Goal: Task Accomplishment & Management: Manage account settings

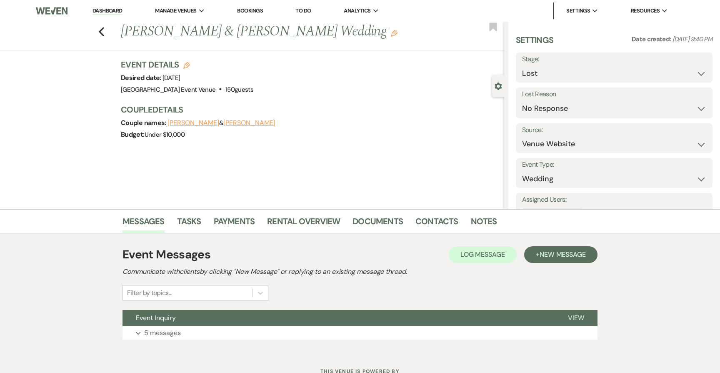
click at [110, 15] on link "Dashboard" at bounding box center [107, 11] width 30 height 8
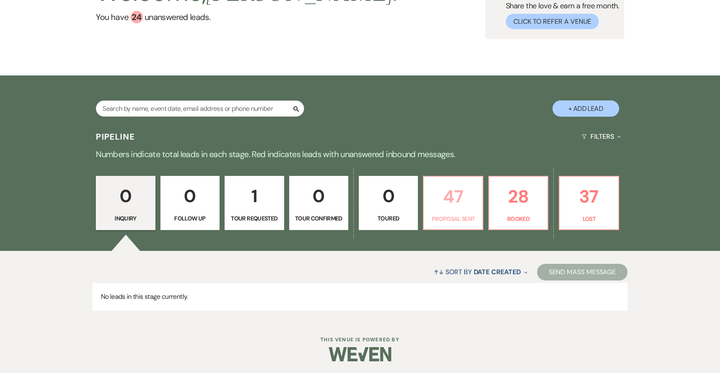
click at [452, 207] on p "47" at bounding box center [453, 196] width 48 height 28
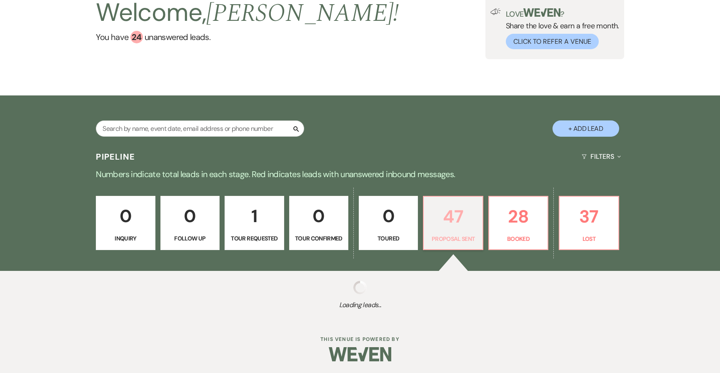
select select "6"
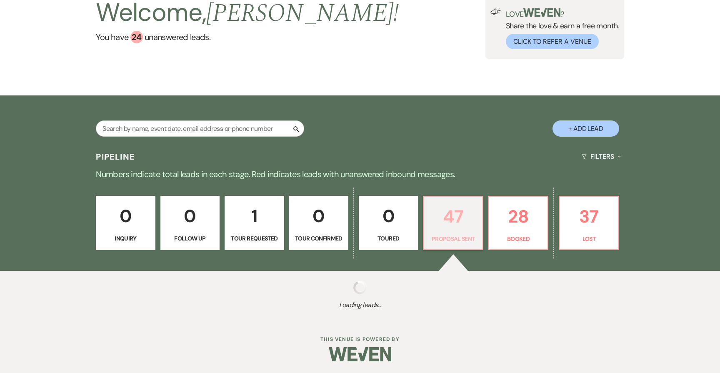
select select "6"
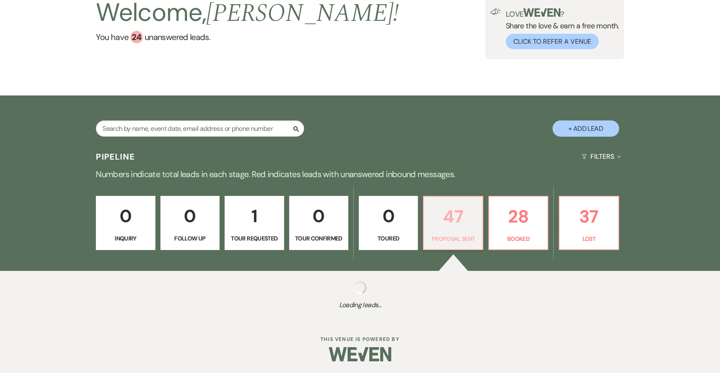
select select "6"
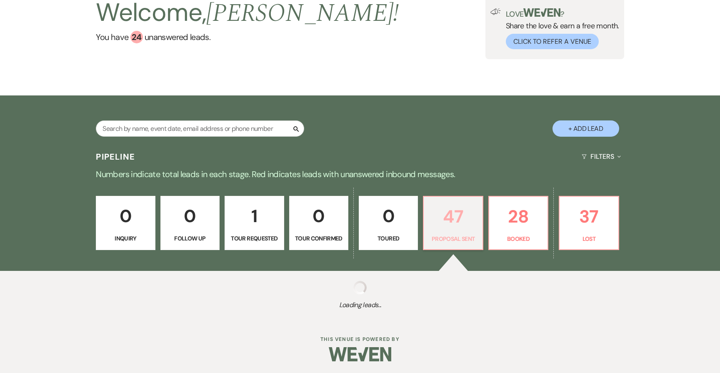
select select "6"
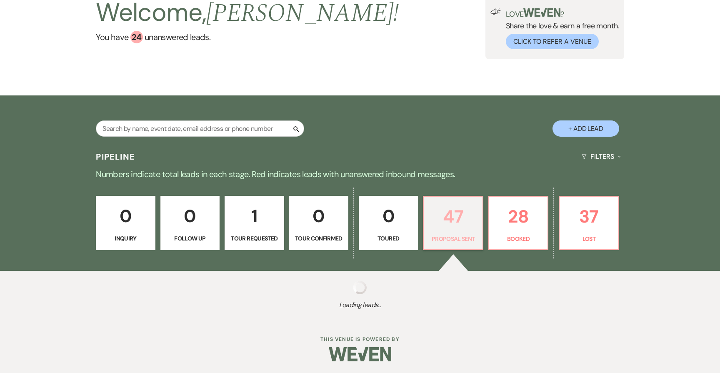
select select "6"
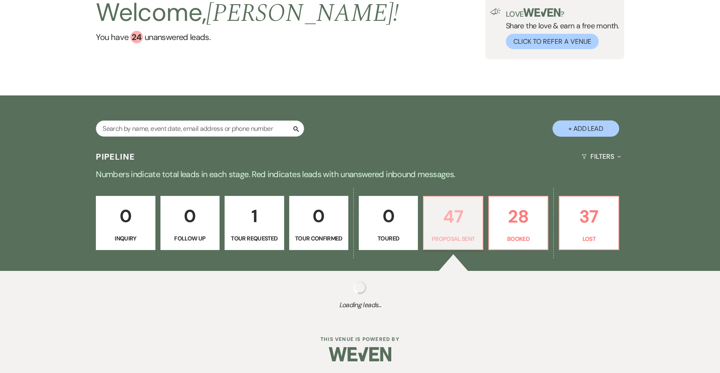
select select "6"
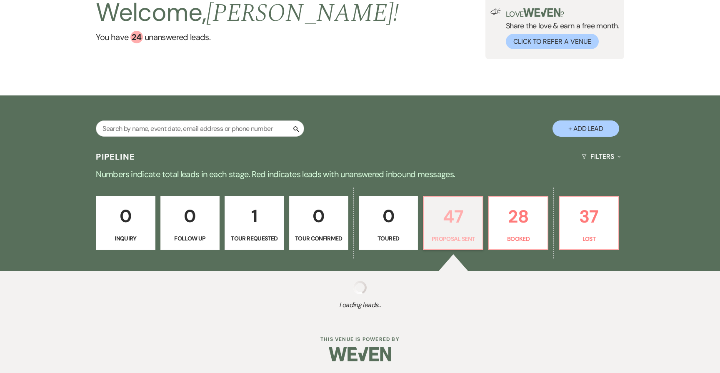
select select "6"
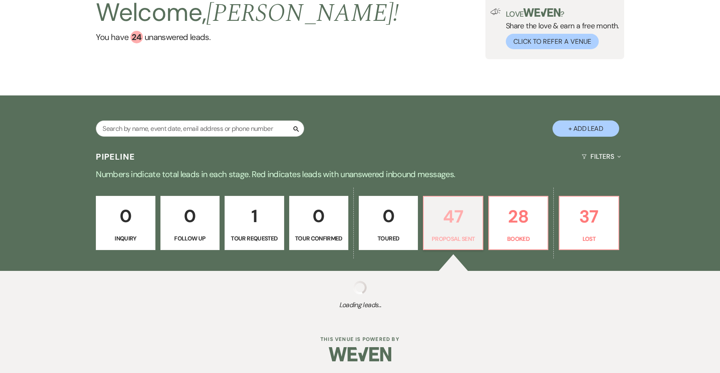
select select "6"
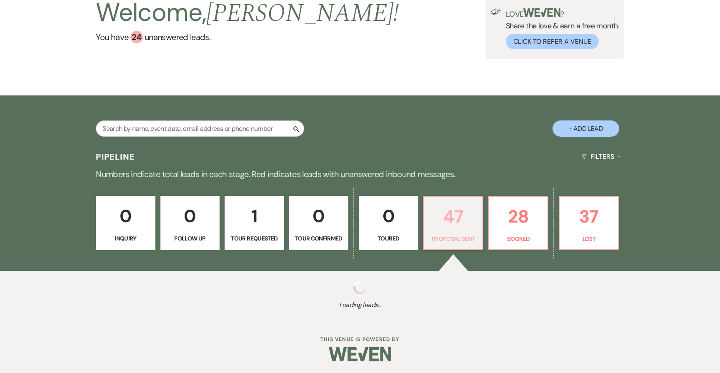
select select "6"
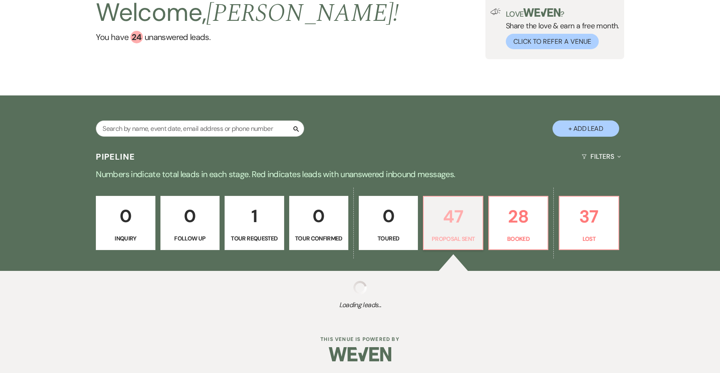
select select "6"
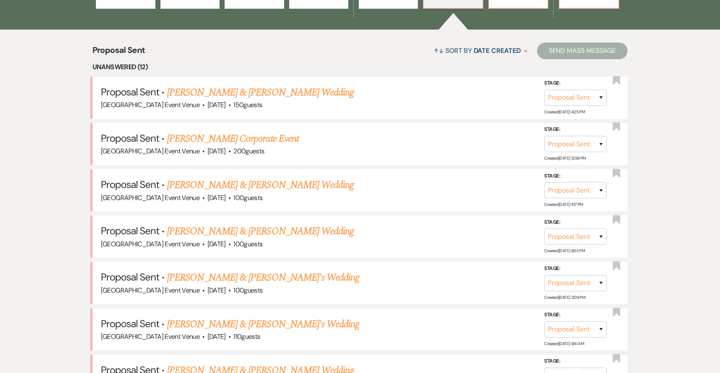
scroll to position [309, 0]
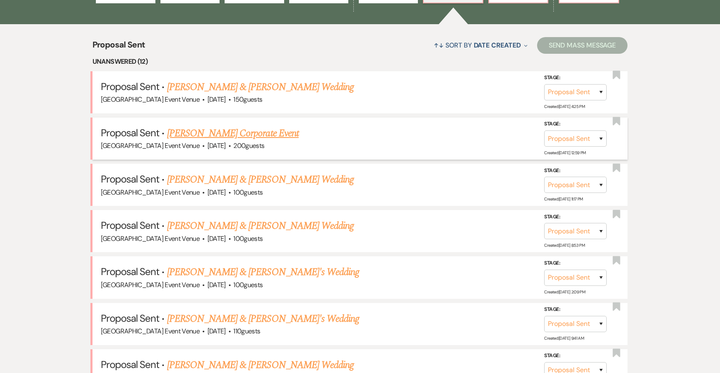
click at [279, 140] on div "Trinity Oaks Event Venue · Nov 1, 2025 · 200 guests" at bounding box center [360, 145] width 518 height 11
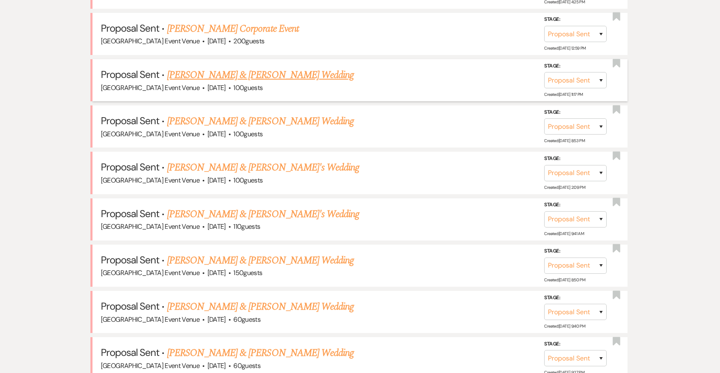
scroll to position [414, 0]
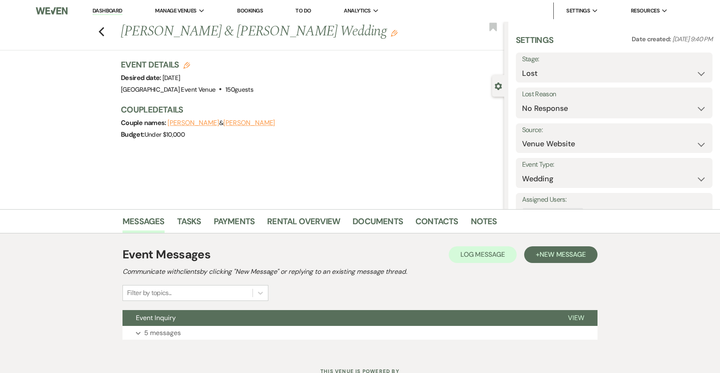
click at [120, 9] on link "Dashboard" at bounding box center [107, 11] width 30 height 8
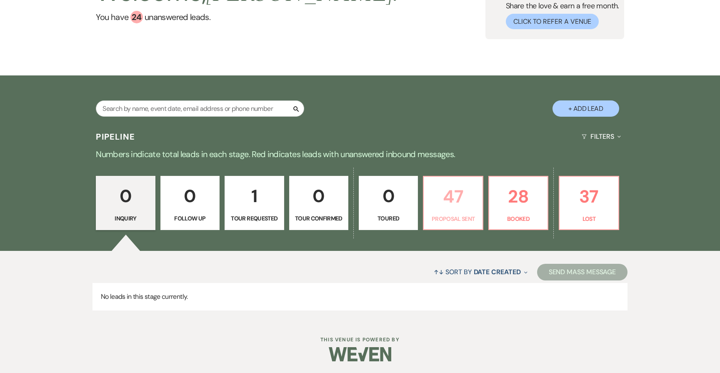
click at [480, 201] on link "47 Proposal Sent" at bounding box center [453, 203] width 60 height 54
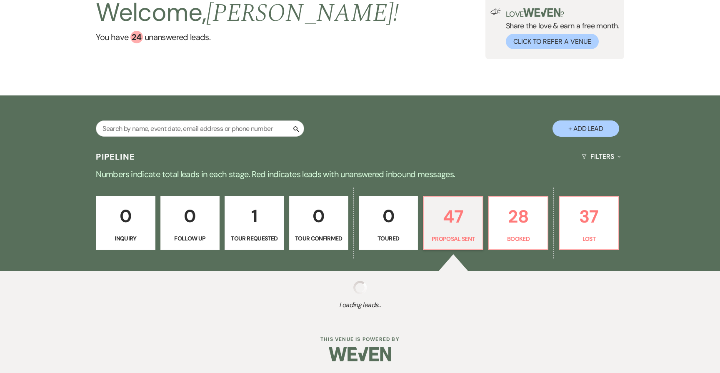
select select "6"
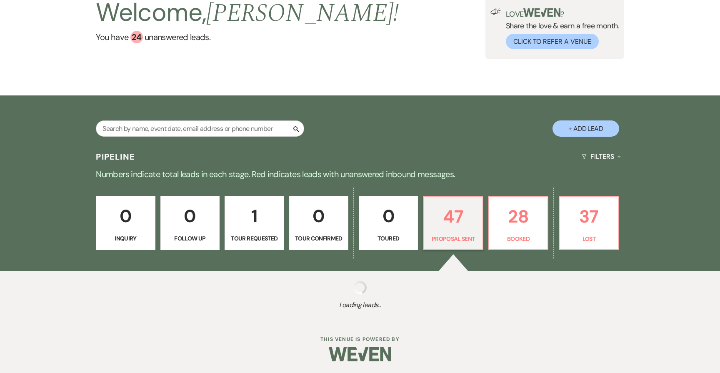
select select "6"
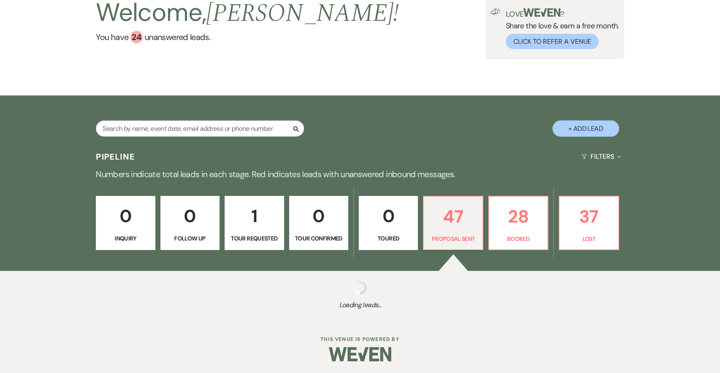
select select "6"
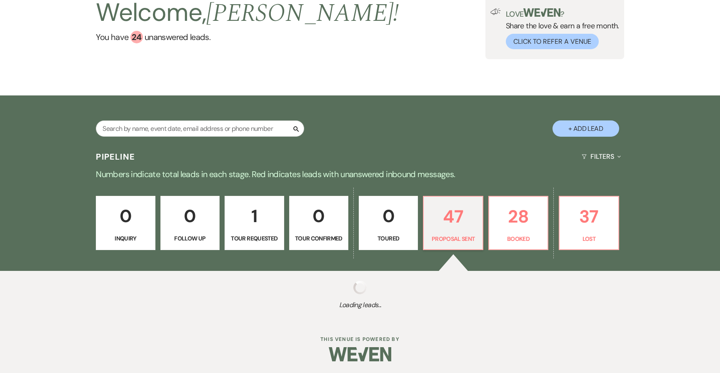
select select "6"
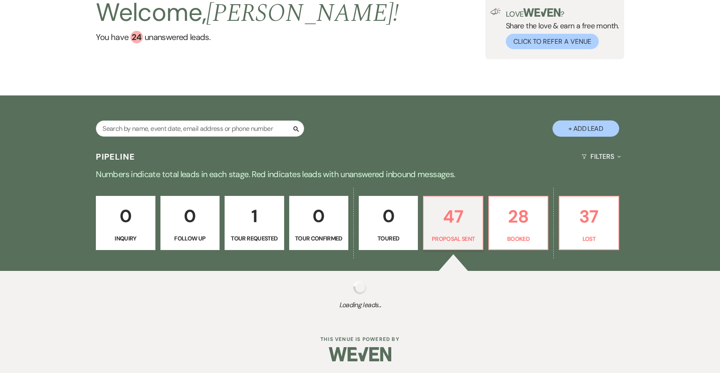
select select "6"
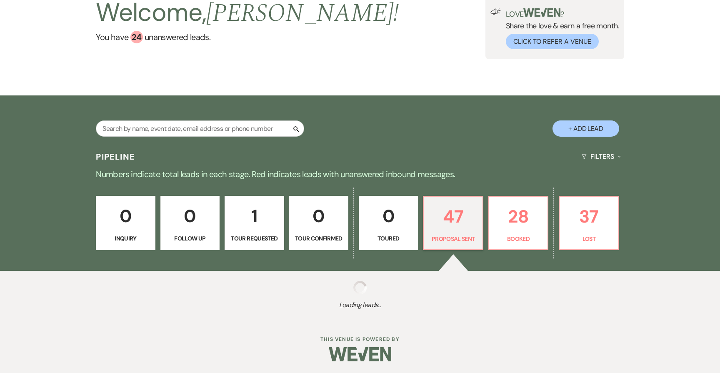
select select "6"
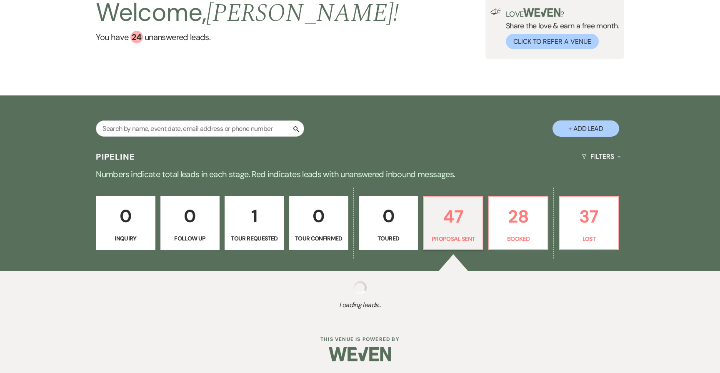
select select "6"
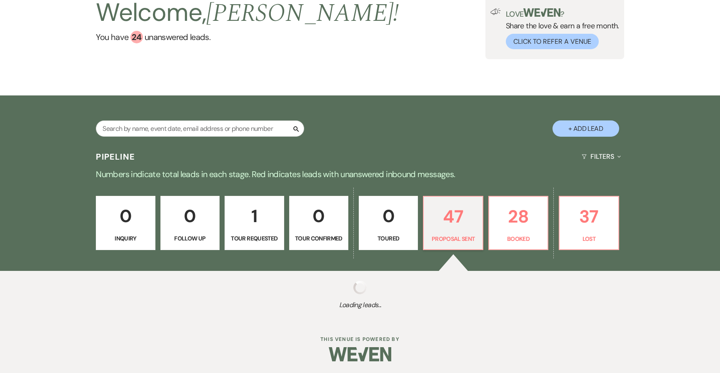
select select "6"
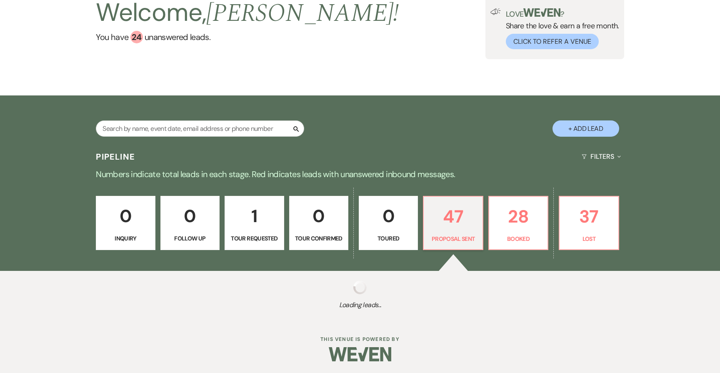
select select "6"
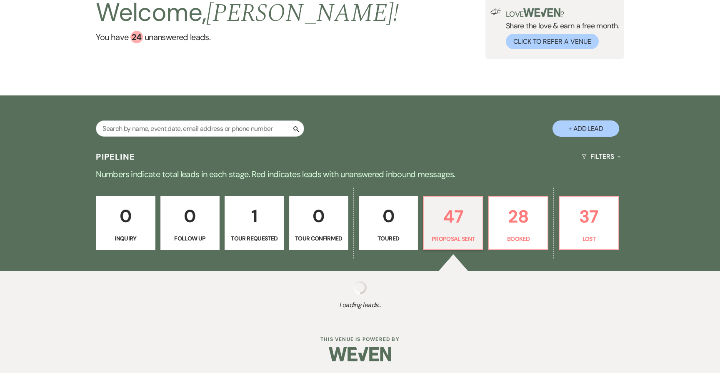
select select "6"
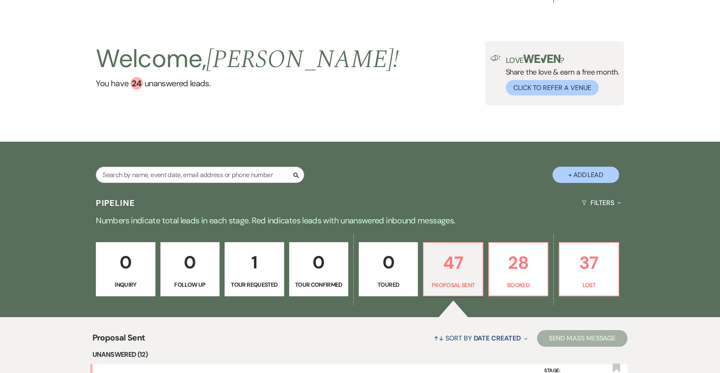
scroll to position [9, 0]
